Goal: Download file/media

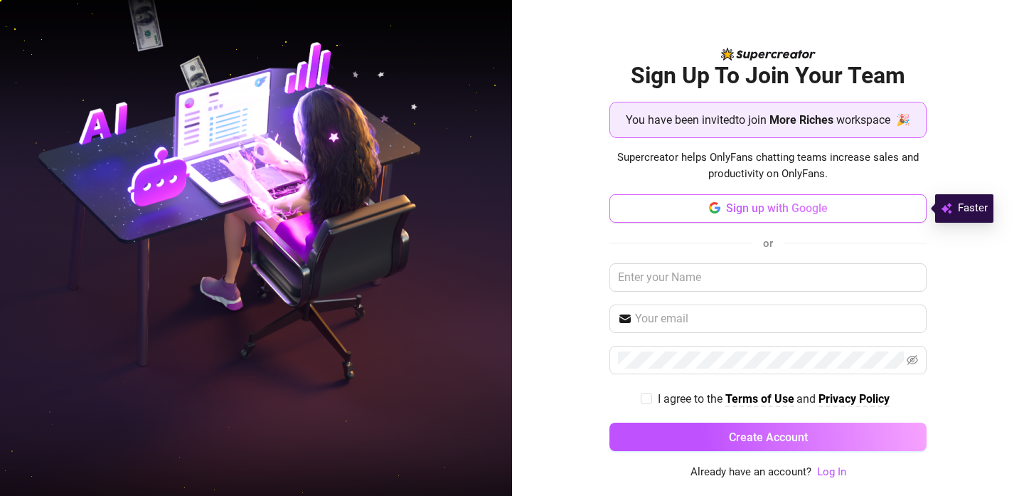
click at [653, 201] on button "Sign up with Google" at bounding box center [767, 208] width 317 height 28
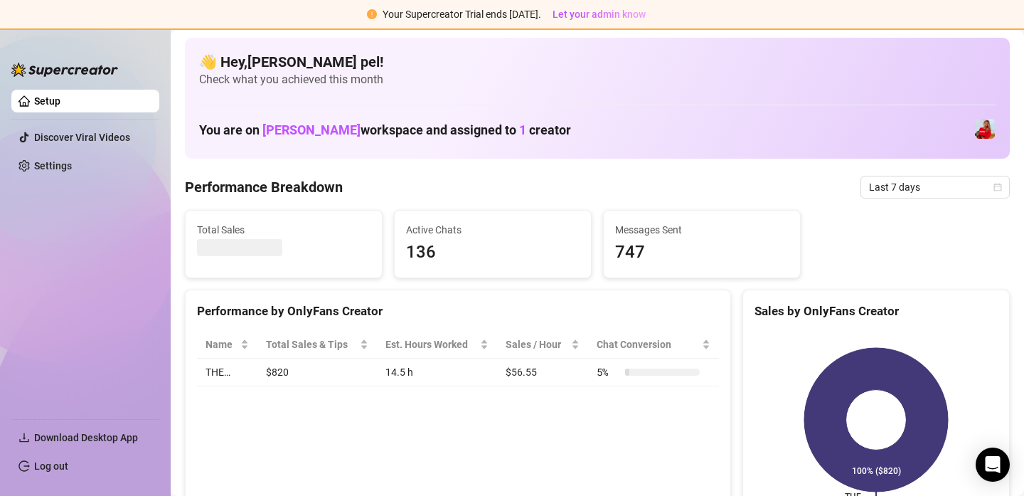
scroll to position [44, 0]
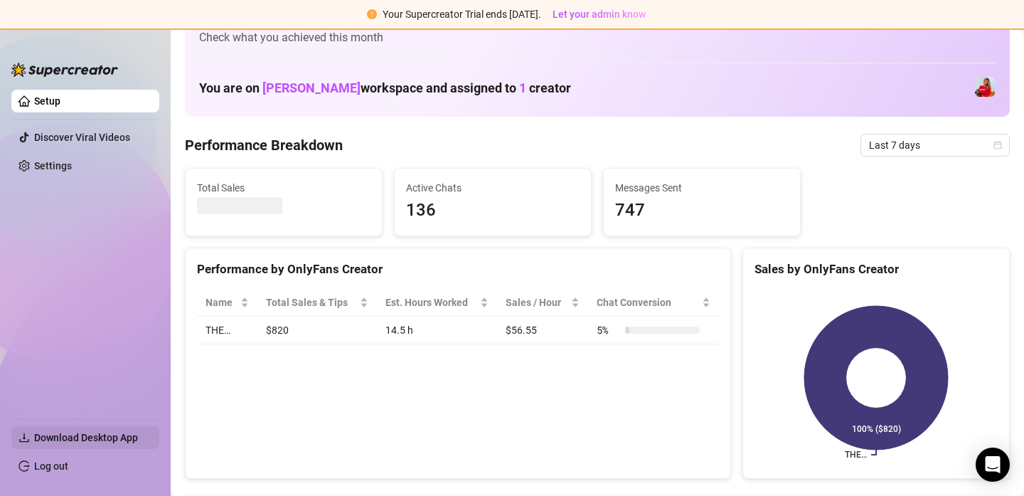
click at [119, 439] on span "Download Desktop App" at bounding box center [86, 437] width 104 height 11
